Goal: Find contact information: Find contact information

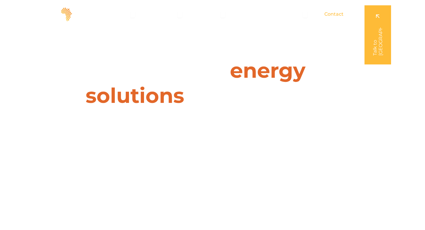
click at [332, 16] on span "Contact" at bounding box center [333, 14] width 19 height 7
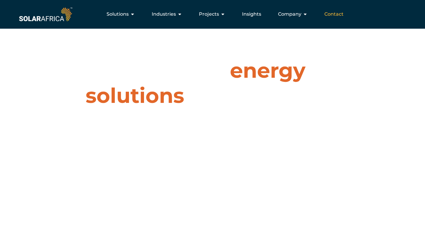
click at [333, 14] on span "Contact" at bounding box center [333, 14] width 19 height 7
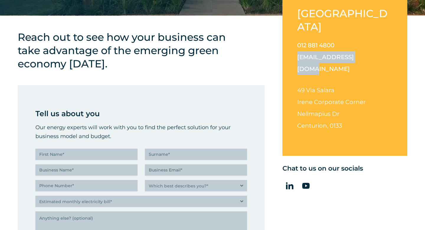
drag, startPoint x: 363, startPoint y: 44, endPoint x: 296, endPoint y: 42, distance: 67.3
click at [296, 42] on div "[GEOGRAPHIC_DATA] 012 881 4800 [EMAIL_ADDRESS][DOMAIN_NAME] [STREET_ADDRESS][PE…" at bounding box center [344, 73] width 125 height 163
copy link "[EMAIL_ADDRESS][DOMAIN_NAME]"
